Goal: Task Accomplishment & Management: Manage account settings

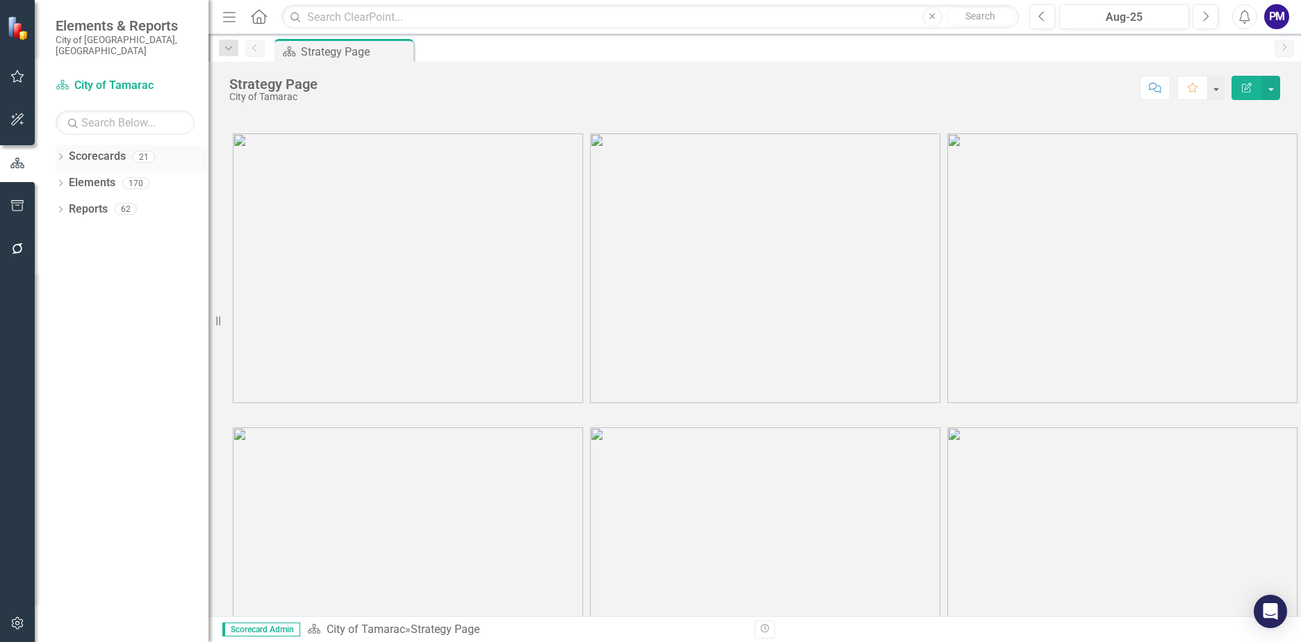
click at [102, 149] on link "Scorecards" at bounding box center [97, 157] width 57 height 16
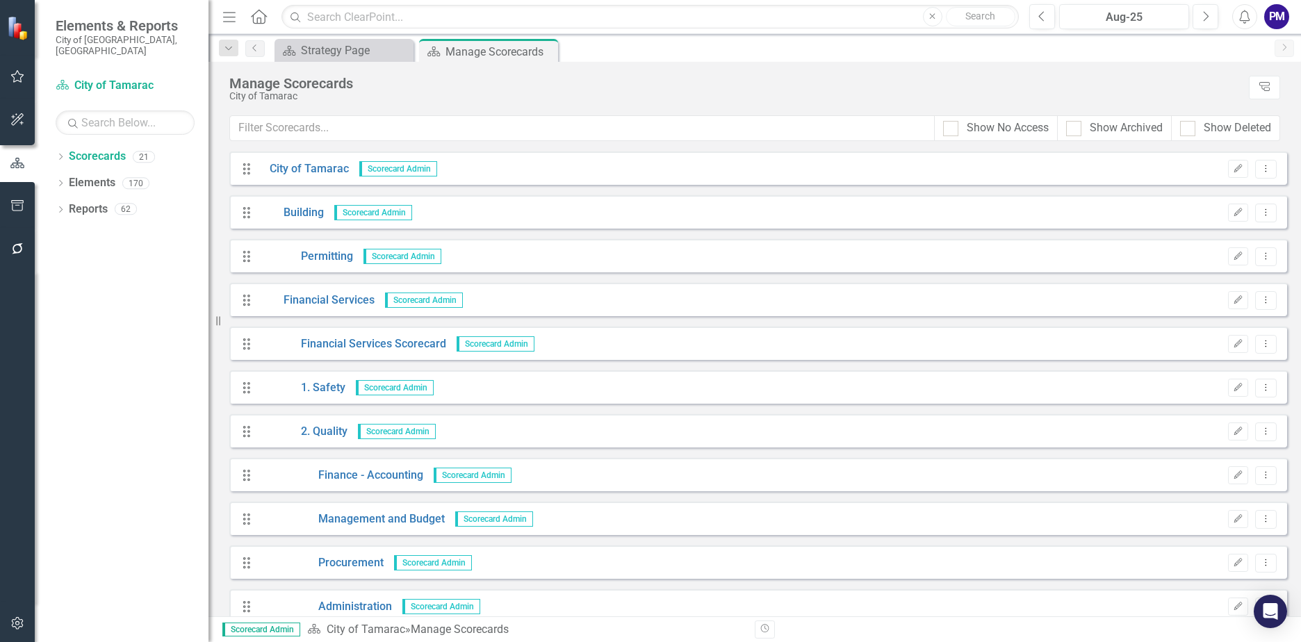
click at [430, 300] on span "Scorecard Admin" at bounding box center [424, 300] width 78 height 15
click at [361, 475] on link "Finance - Accounting" at bounding box center [341, 476] width 164 height 16
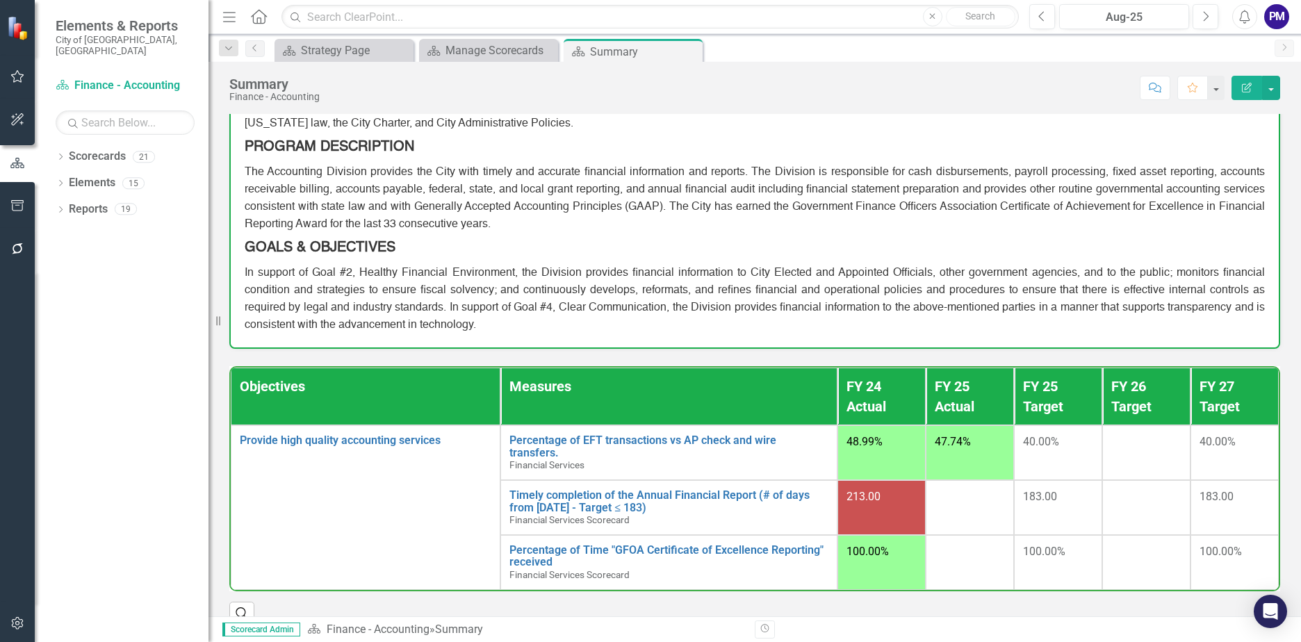
scroll to position [114, 0]
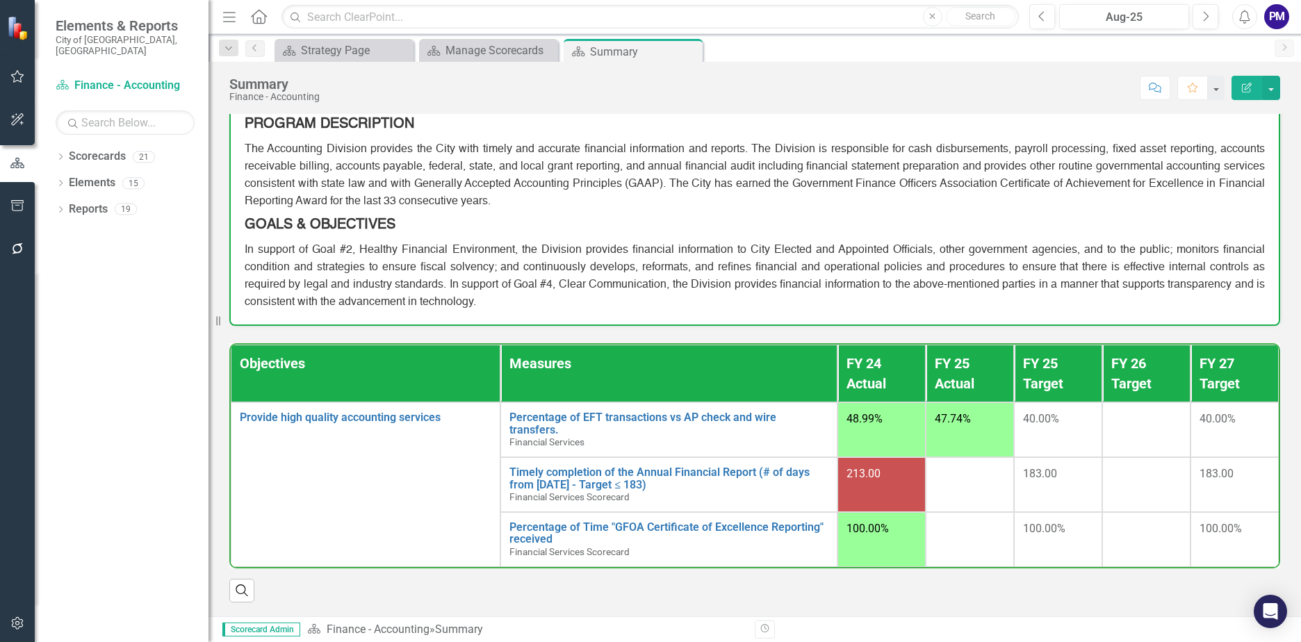
click at [952, 486] on td at bounding box center [970, 484] width 88 height 55
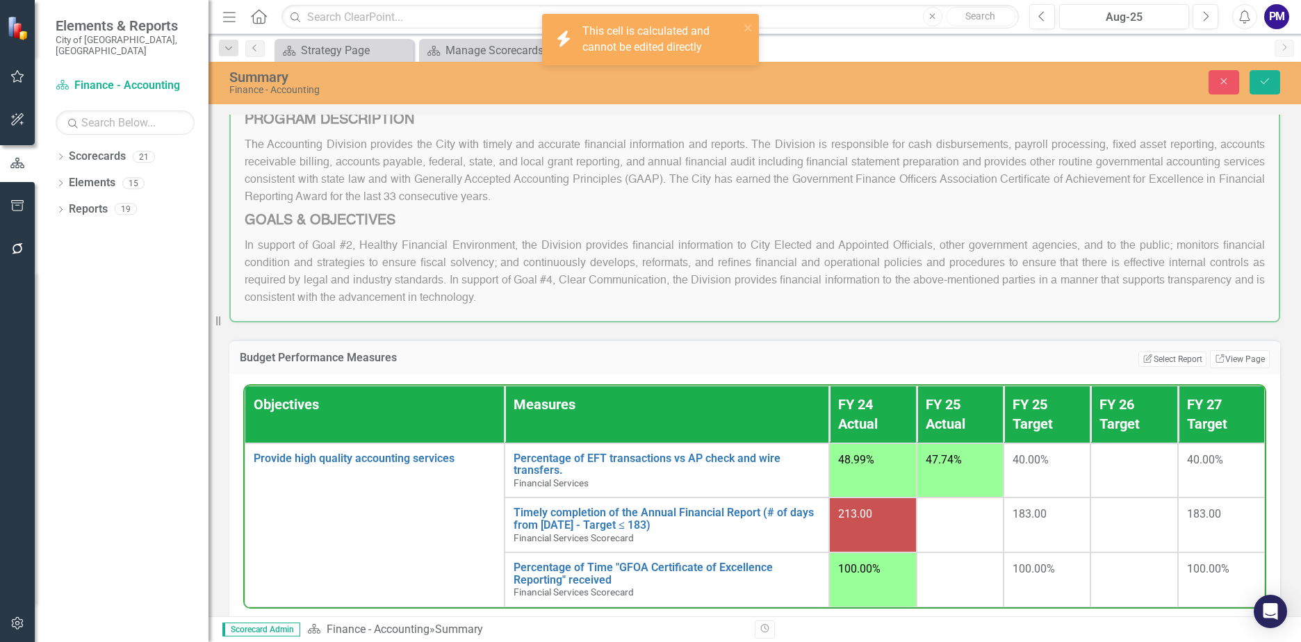
click at [958, 523] on div at bounding box center [960, 515] width 69 height 17
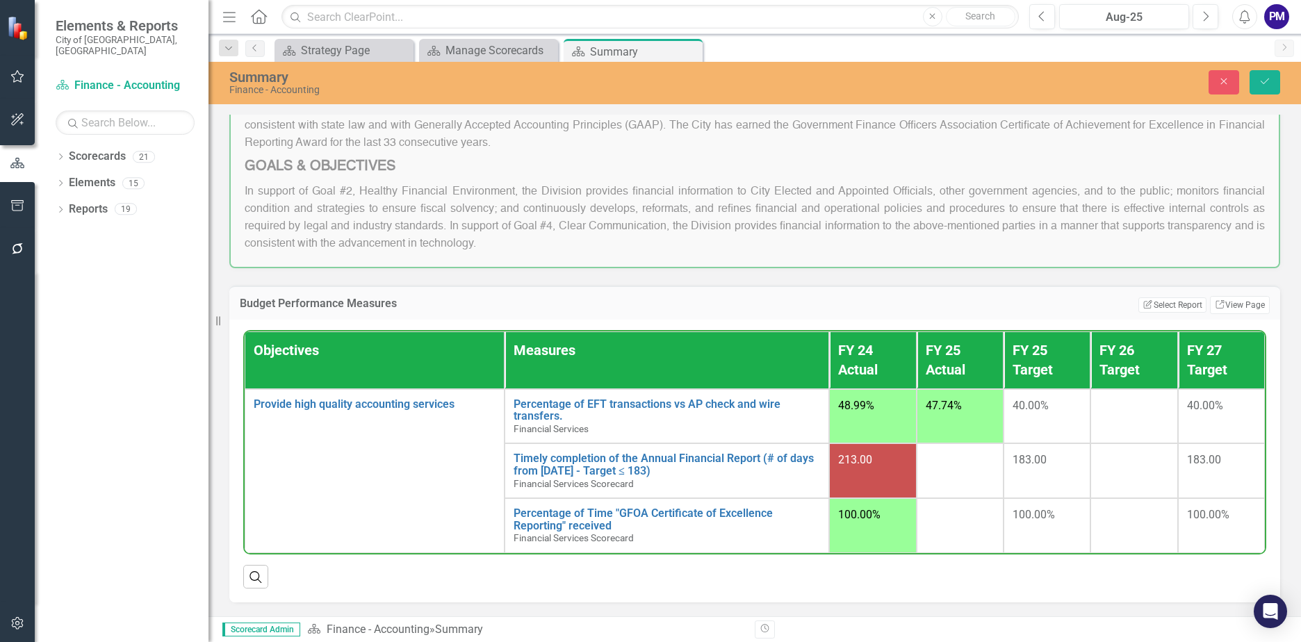
scroll to position [184, 0]
click at [959, 479] on td at bounding box center [960, 471] width 87 height 55
click at [974, 470] on td at bounding box center [960, 471] width 87 height 55
click at [865, 510] on span "100.00%" at bounding box center [859, 514] width 42 height 13
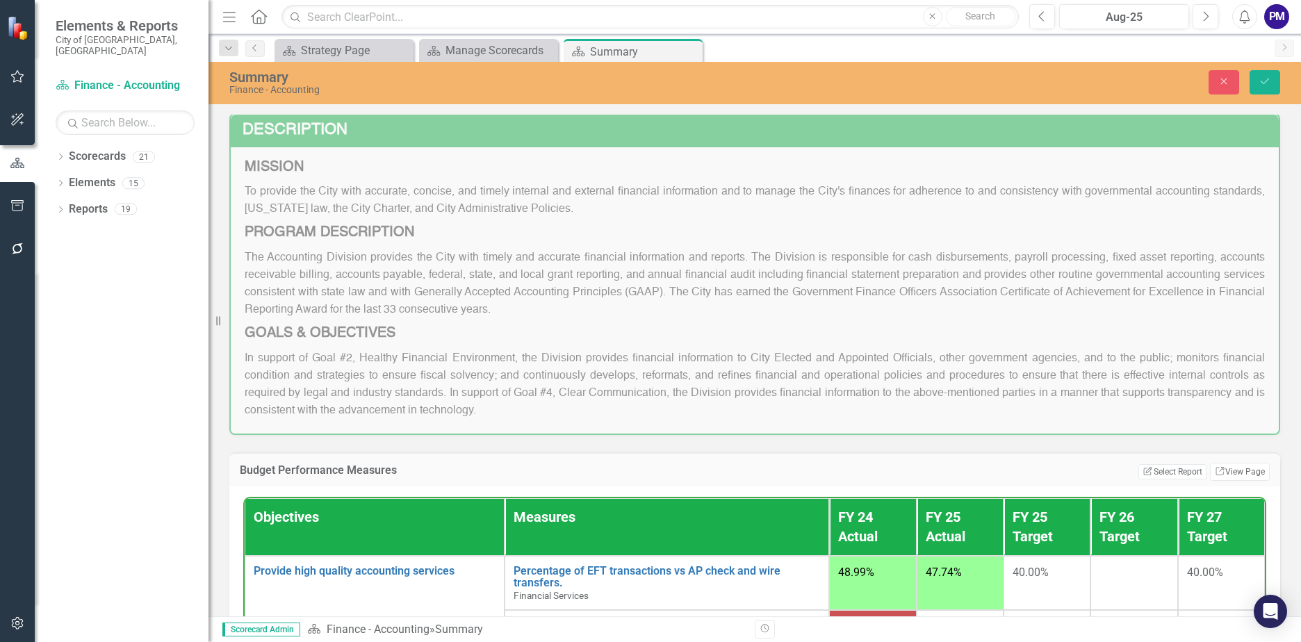
scroll to position [0, 0]
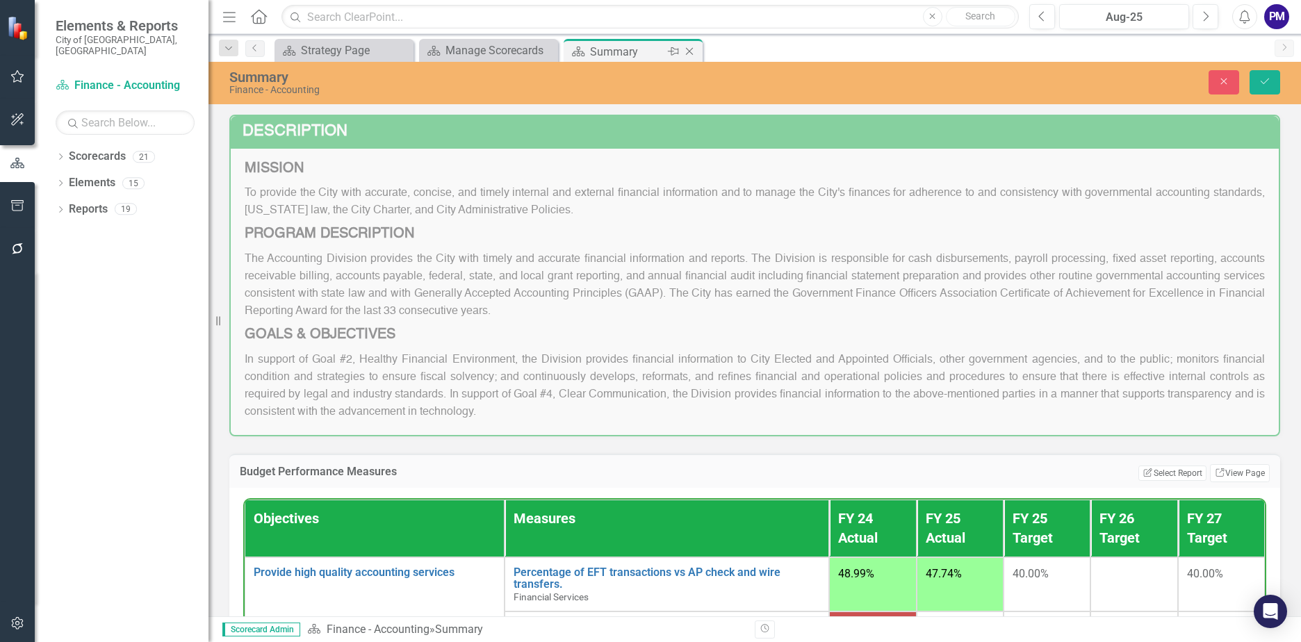
click at [628, 41] on div "Scorecard Summary Pin Close" at bounding box center [633, 50] width 139 height 23
click at [494, 51] on div "Manage Scorecards" at bounding box center [492, 50] width 92 height 17
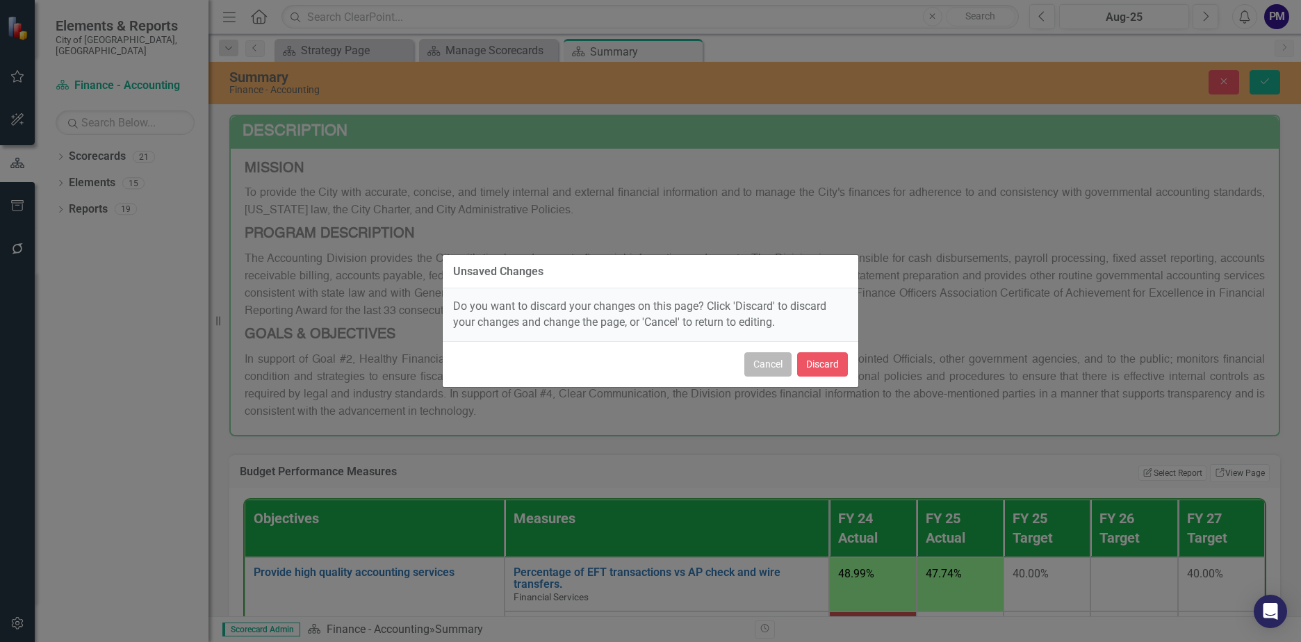
click at [774, 371] on button "Cancel" at bounding box center [768, 364] width 47 height 24
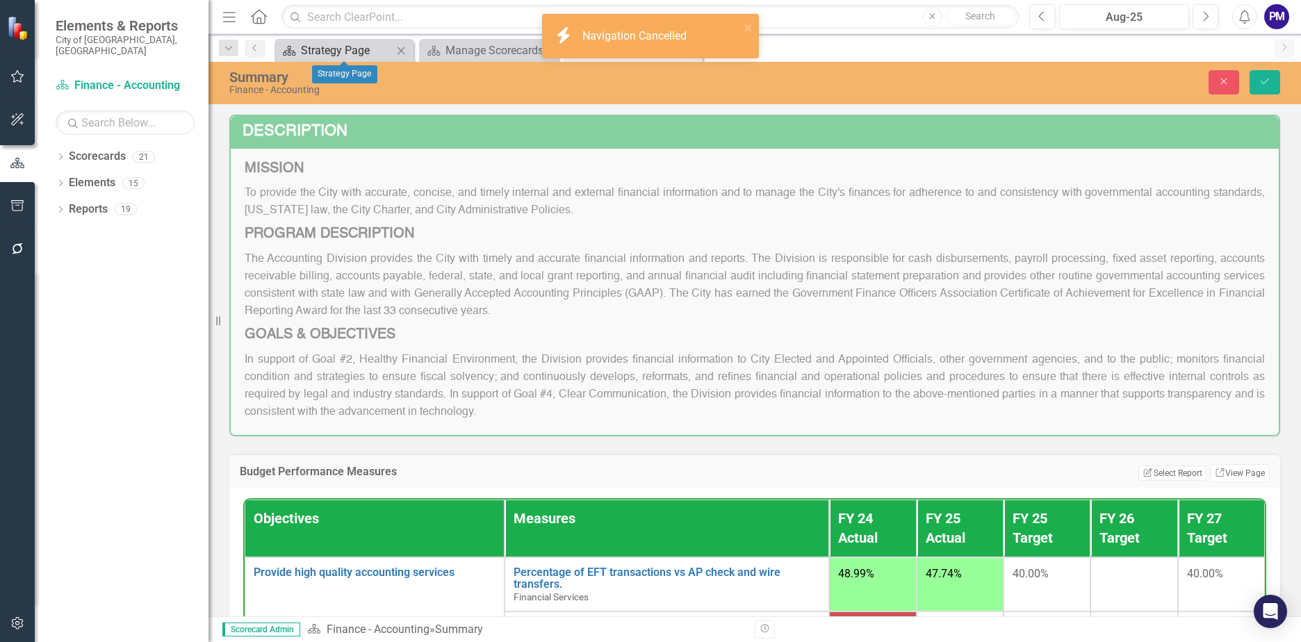
click at [327, 52] on div "Strategy Page" at bounding box center [347, 50] width 92 height 17
